Goal: Obtain resource: Download file/media

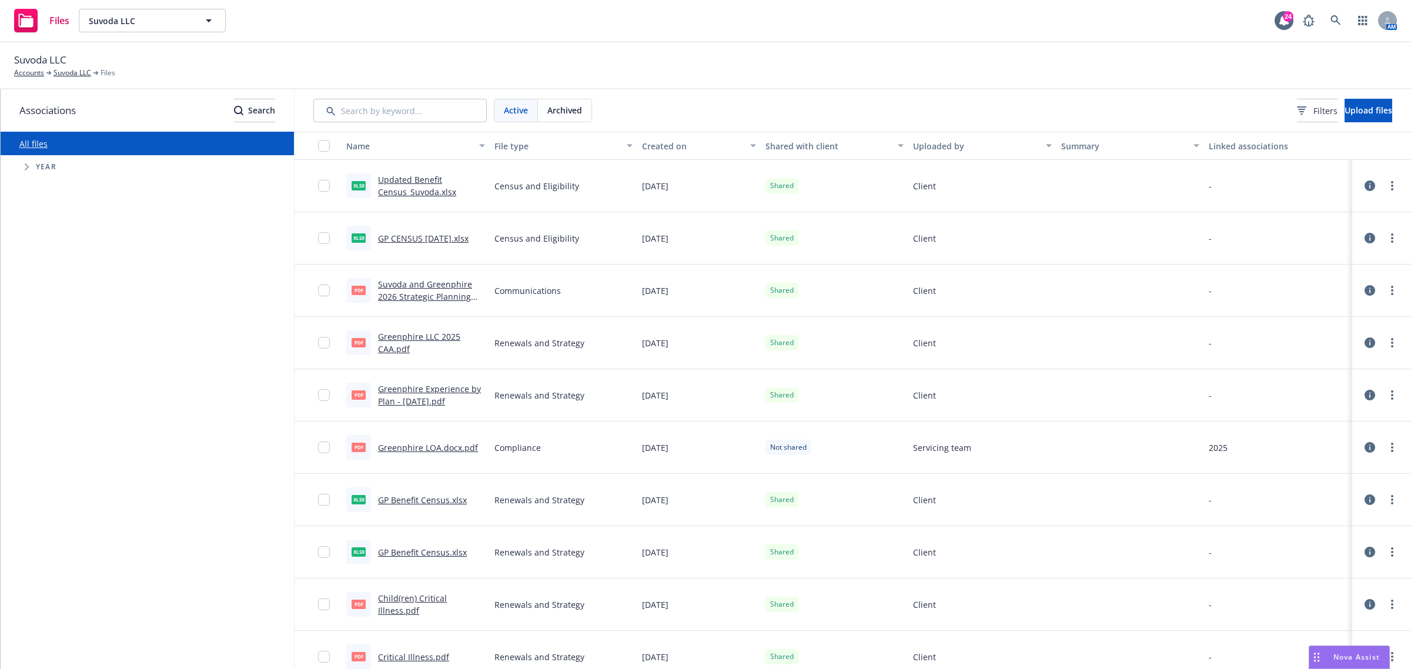
click at [400, 191] on link "Updated Benefit Census_Suvoda.xlsx" at bounding box center [417, 186] width 78 height 24
click at [433, 233] on link "GP CENSUS [DATE].xlsx" at bounding box center [423, 238] width 91 height 11
click at [441, 240] on link "GP CENSUS [DATE].xlsx" at bounding box center [423, 238] width 91 height 11
